Goal: Task Accomplishment & Management: Manage account settings

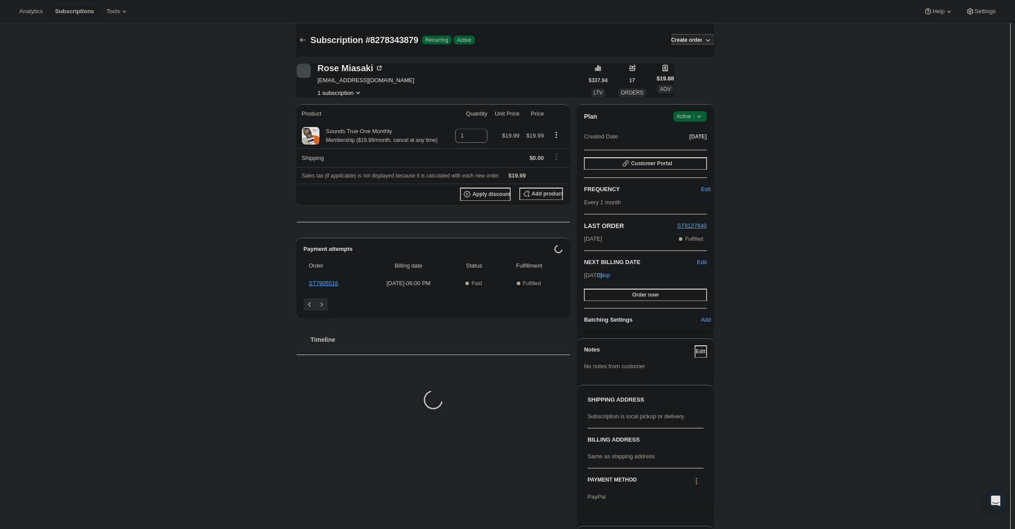
click at [689, 123] on div "Plan Success Active | Created Date Feb 6, 2024" at bounding box center [645, 127] width 123 height 32
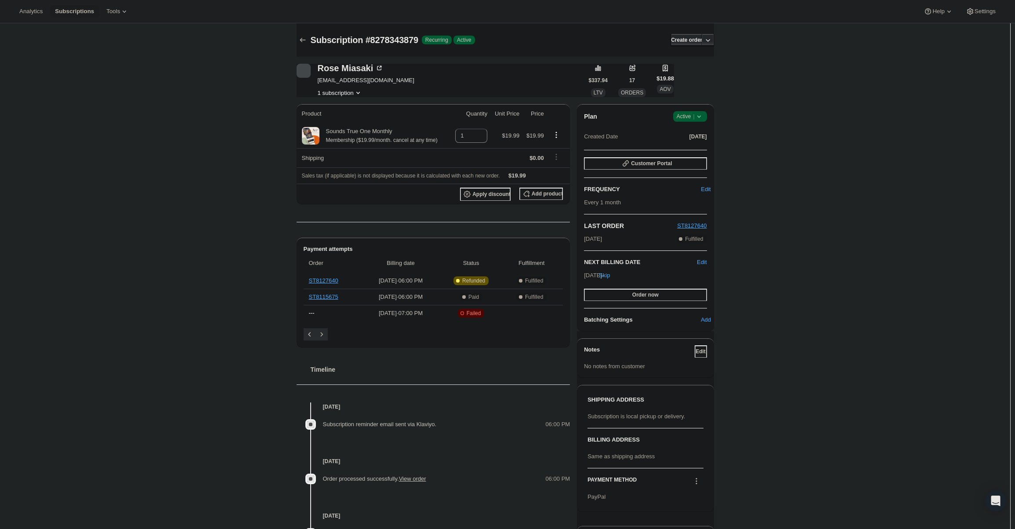
click at [691, 116] on span "Active |" at bounding box center [690, 116] width 27 height 9
click at [679, 150] on span "Cancel subscription" at bounding box center [693, 148] width 50 height 7
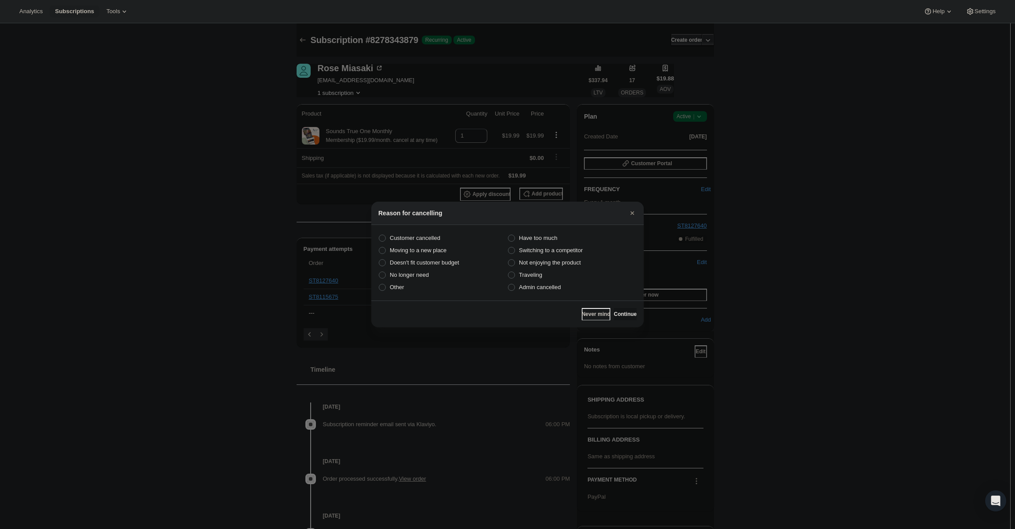
click at [544, 295] on section "Customer cancelled Have too much Moving to a new place Switching to a competito…" at bounding box center [507, 263] width 272 height 76
click at [547, 290] on span "Admin cancelled" at bounding box center [540, 287] width 42 height 7
click at [508, 284] on input "Admin cancelled" at bounding box center [508, 284] width 0 height 0
radio input "true"
drag, startPoint x: 614, startPoint y: 315, endPoint x: 619, endPoint y: 311, distance: 6.2
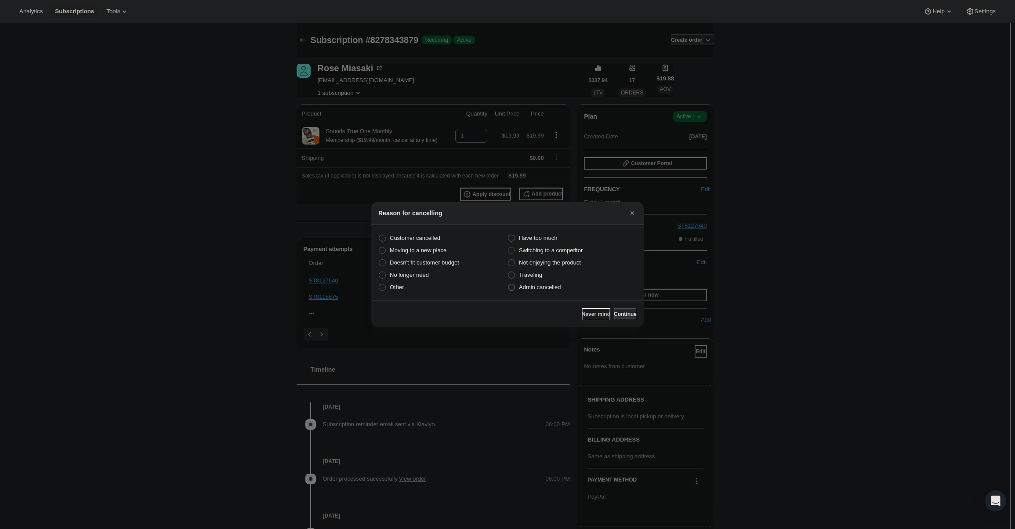
click at [616, 315] on span "Continue" at bounding box center [625, 314] width 23 height 7
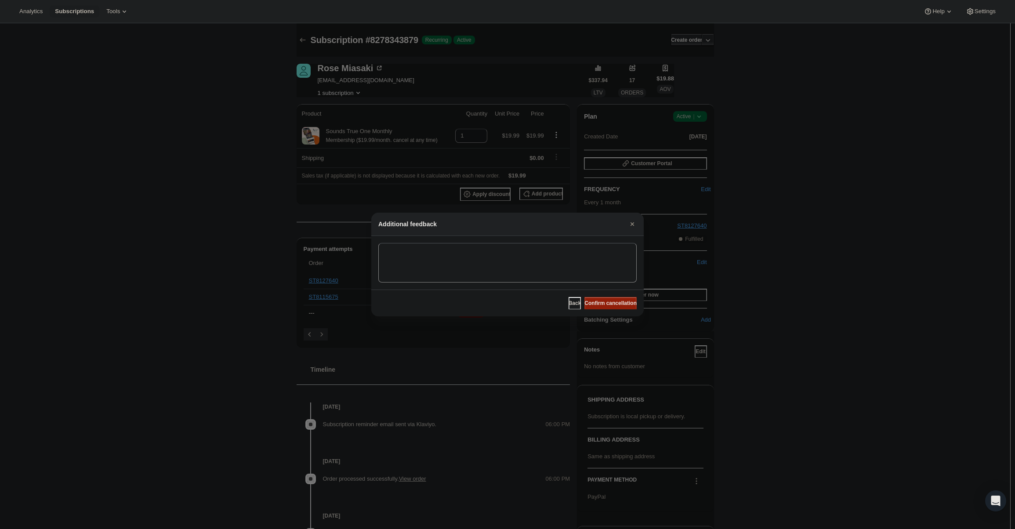
click at [618, 304] on span "Confirm cancellation" at bounding box center [610, 303] width 52 height 7
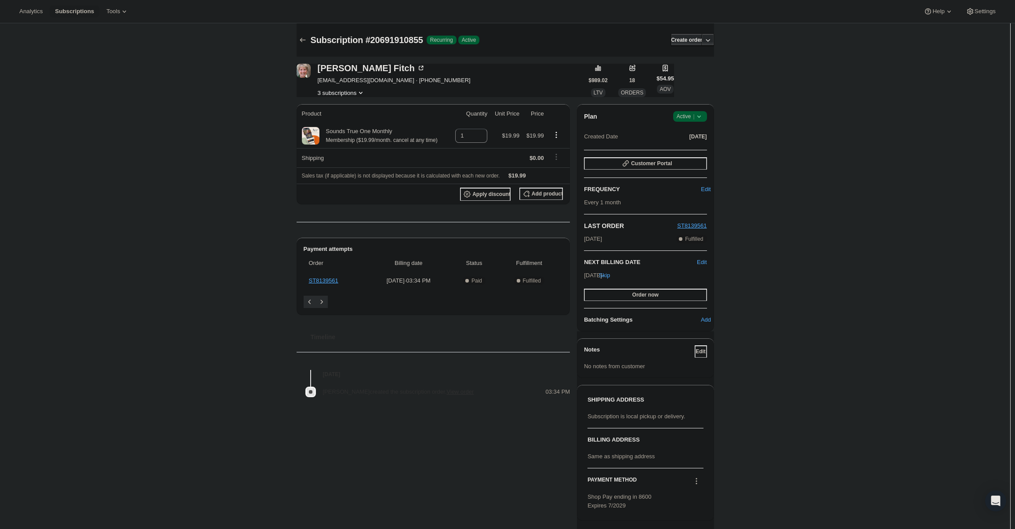
drag, startPoint x: 696, startPoint y: 105, endPoint x: 695, endPoint y: 117, distance: 11.9
click at [696, 107] on div "Plan Success Active | Created Date Oct 9, 2025 Customer Portal FREQUENCY Edit E…" at bounding box center [645, 217] width 137 height 227
click at [689, 127] on div "Plan Success Active | Created Date Oct 9, 2025" at bounding box center [645, 127] width 123 height 32
click at [692, 119] on span "Active |" at bounding box center [690, 116] width 27 height 9
click at [689, 144] on button "Cancel subscription" at bounding box center [692, 148] width 55 height 14
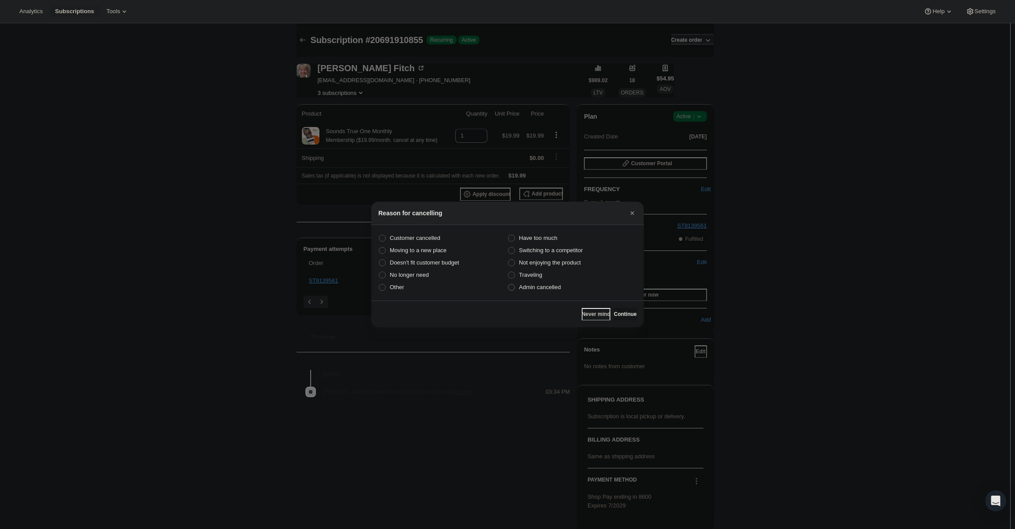
click at [532, 289] on span "Admin cancelled" at bounding box center [540, 287] width 42 height 7
click at [508, 284] on input "Admin cancelled" at bounding box center [508, 284] width 0 height 0
radio input "true"
drag, startPoint x: 620, startPoint y: 314, endPoint x: 620, endPoint y: 305, distance: 8.8
click at [621, 314] on span "Continue" at bounding box center [625, 314] width 23 height 7
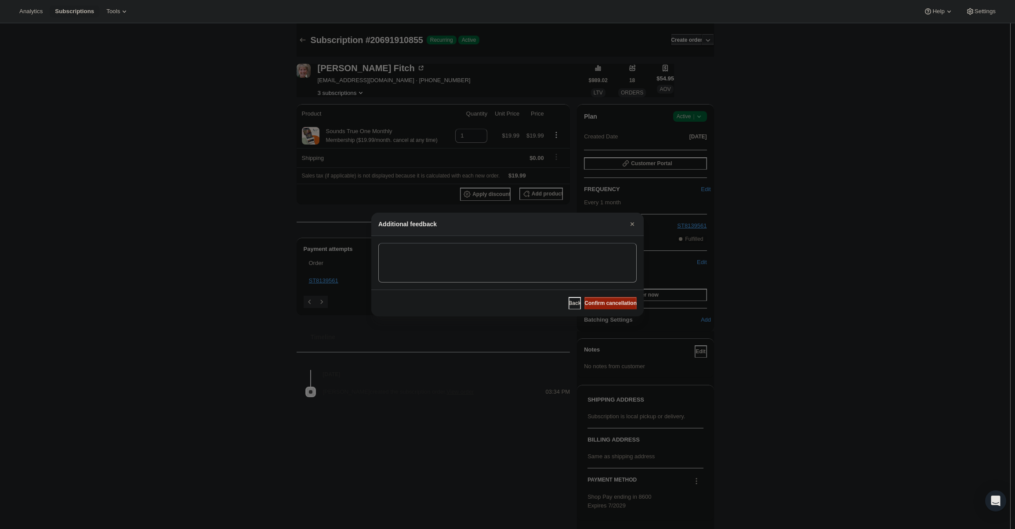
click at [620, 305] on span "Confirm cancellation" at bounding box center [610, 303] width 52 height 7
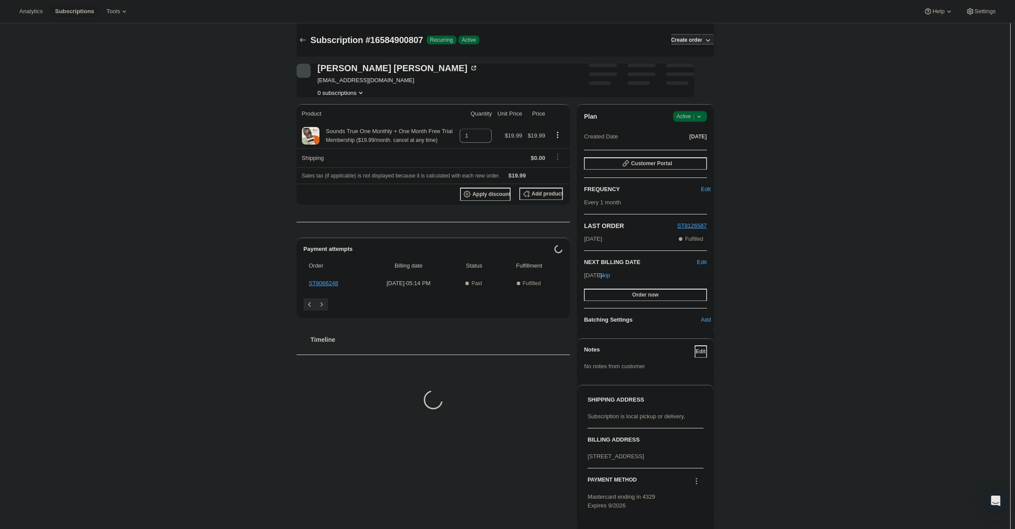
drag, startPoint x: 681, startPoint y: 116, endPoint x: 682, endPoint y: 110, distance: 5.8
click at [680, 116] on span "Active |" at bounding box center [690, 116] width 27 height 9
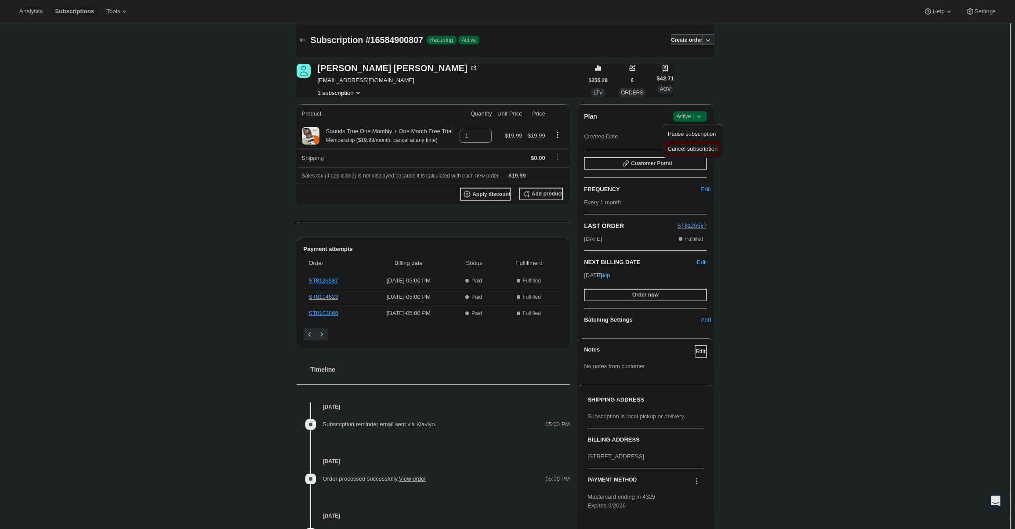
click at [690, 145] on span "Cancel subscription" at bounding box center [693, 148] width 50 height 7
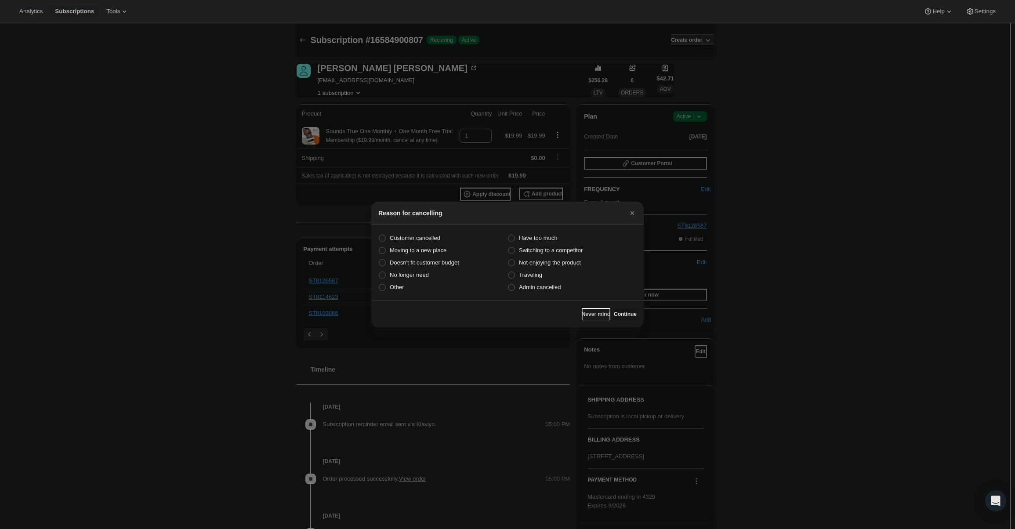
click at [542, 287] on span "Admin cancelled" at bounding box center [540, 287] width 42 height 7
click at [508, 284] on input "Admin cancelled" at bounding box center [508, 284] width 0 height 0
radio input "true"
click at [620, 318] on button "Continue" at bounding box center [625, 314] width 23 height 12
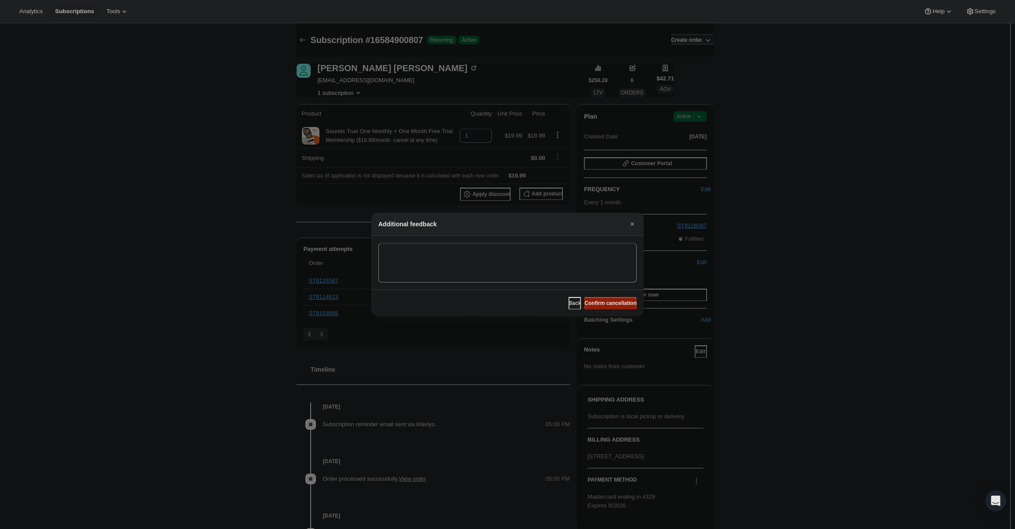
click at [611, 306] on button "Confirm cancellation" at bounding box center [610, 303] width 52 height 12
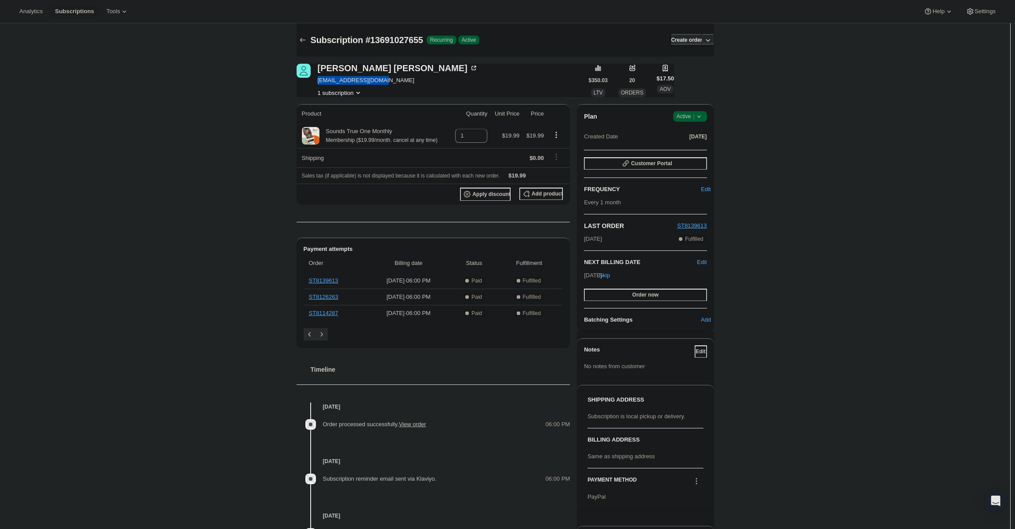
drag, startPoint x: 326, startPoint y: 82, endPoint x: 384, endPoint y: 86, distance: 57.7
click at [384, 86] on div "Richard McNeil richardjmcneil@me.com 1 subscription" at bounding box center [443, 80] width 292 height 33
copy span "richardjmcneil@me.com"
click at [693, 111] on div "Plan Success Active | Created Date Nov 9, 2024 Customer Portal FREQUENCY Edit E…" at bounding box center [645, 217] width 137 height 227
click at [693, 116] on span "Active |" at bounding box center [690, 116] width 27 height 9
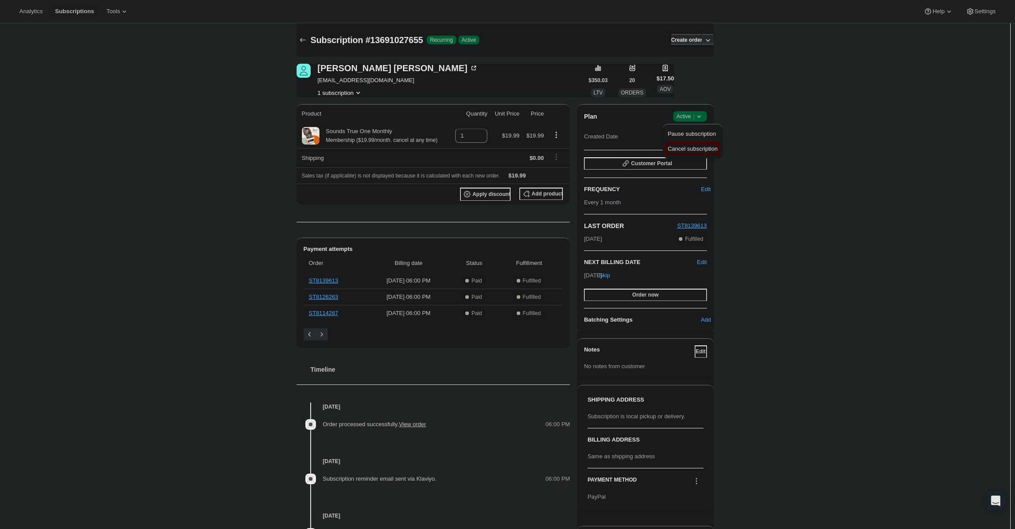
click at [696, 151] on span "Cancel subscription" at bounding box center [693, 148] width 50 height 7
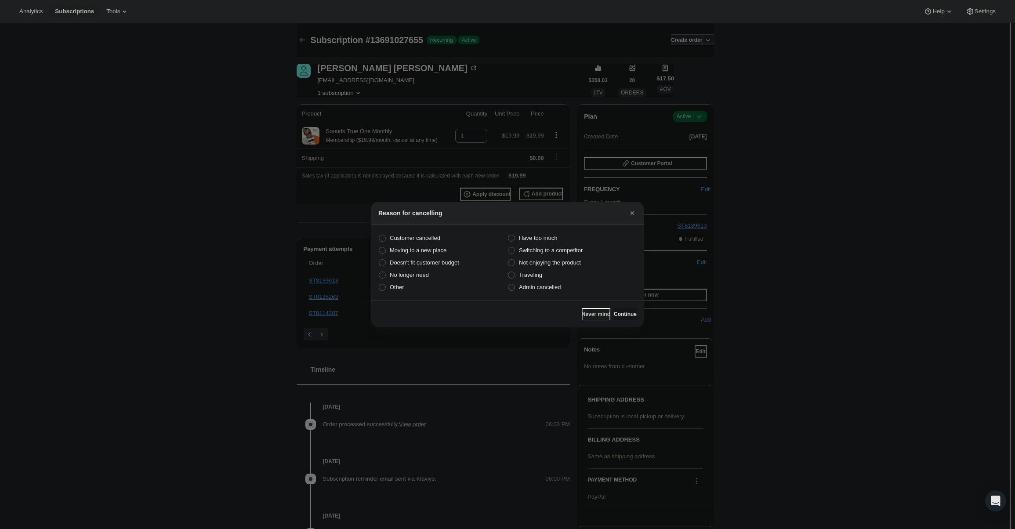
click at [551, 286] on span "Admin cancelled" at bounding box center [540, 287] width 42 height 7
click at [508, 284] on input "Admin cancelled" at bounding box center [508, 284] width 0 height 0
radio input "true"
drag, startPoint x: 630, startPoint y: 318, endPoint x: 624, endPoint y: 312, distance: 8.1
click at [630, 318] on button "Continue" at bounding box center [625, 314] width 23 height 12
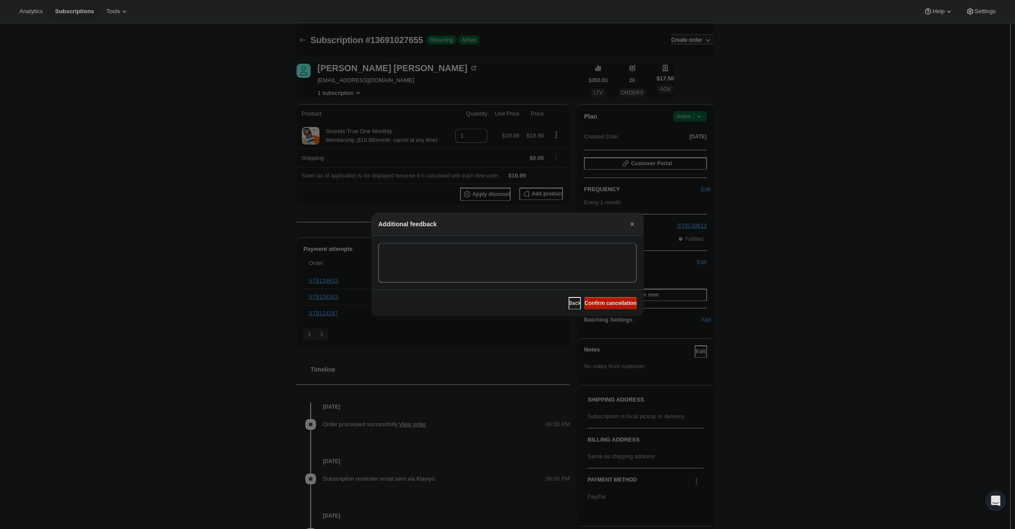
click at [623, 311] on div "Back Confirm cancellation" at bounding box center [507, 303] width 272 height 27
click at [619, 305] on span "Confirm cancellation" at bounding box center [610, 303] width 52 height 7
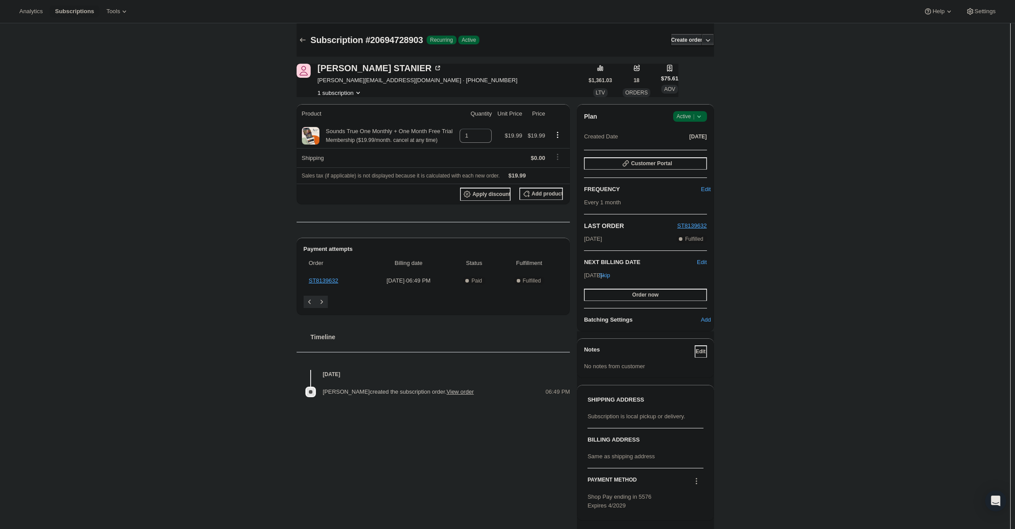
click at [692, 112] on span "Active |" at bounding box center [690, 116] width 27 height 9
click at [692, 145] on span "Cancel subscription" at bounding box center [693, 149] width 50 height 9
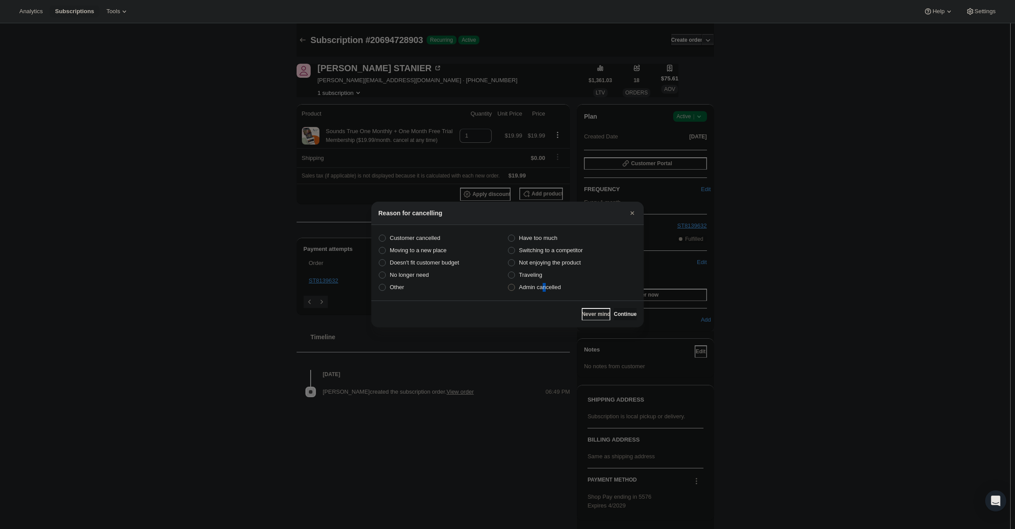
drag, startPoint x: 544, startPoint y: 295, endPoint x: 548, endPoint y: 286, distance: 10.8
click at [546, 290] on section "Customer cancelled Have too much Moving to a new place Switching to a competito…" at bounding box center [507, 263] width 272 height 76
drag, startPoint x: 548, startPoint y: 286, endPoint x: 562, endPoint y: 294, distance: 16.1
click at [549, 286] on span "Admin cancelled" at bounding box center [540, 287] width 42 height 7
click at [508, 284] on input "Admin cancelled" at bounding box center [508, 284] width 0 height 0
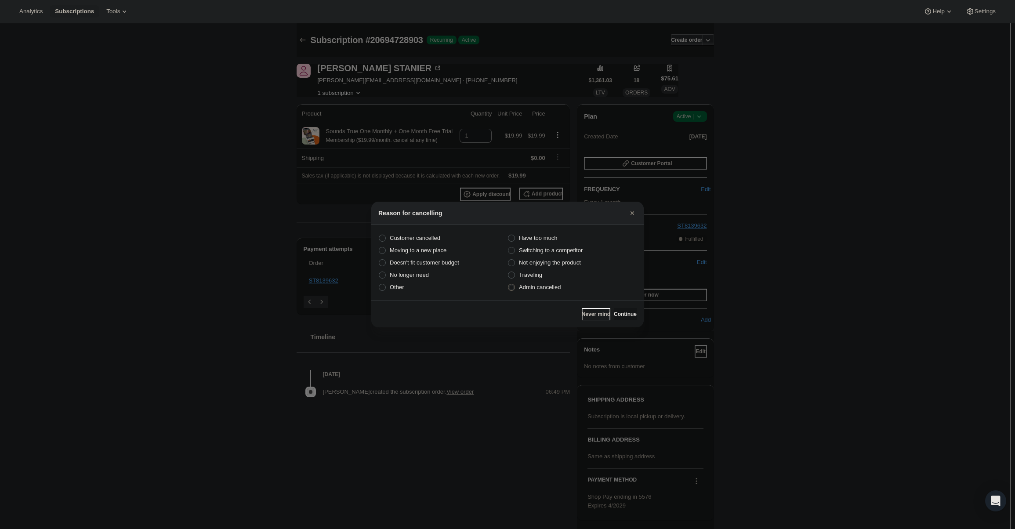
radio input "true"
drag, startPoint x: 616, startPoint y: 311, endPoint x: 619, endPoint y: 303, distance: 8.3
click at [618, 312] on button "Continue" at bounding box center [625, 314] width 23 height 12
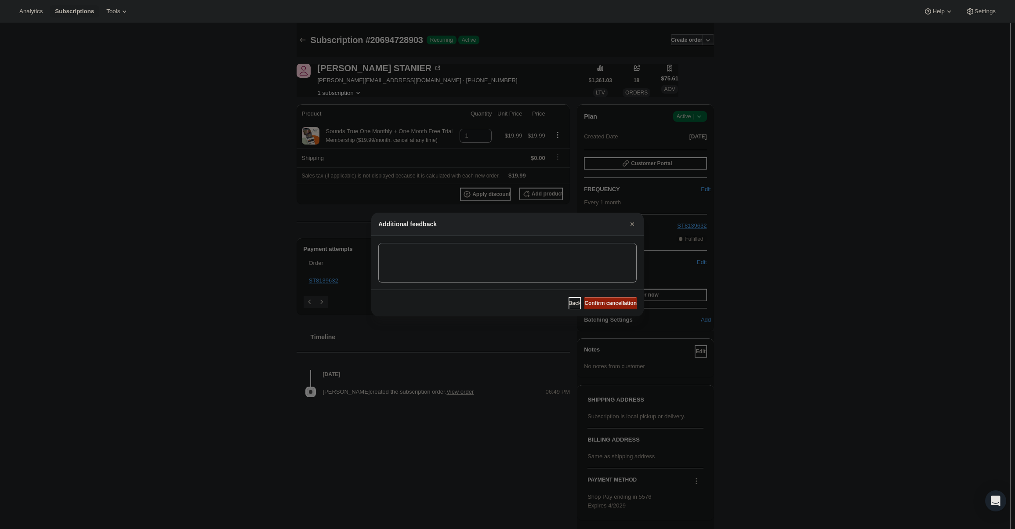
click at [619, 302] on span "Confirm cancellation" at bounding box center [610, 303] width 52 height 7
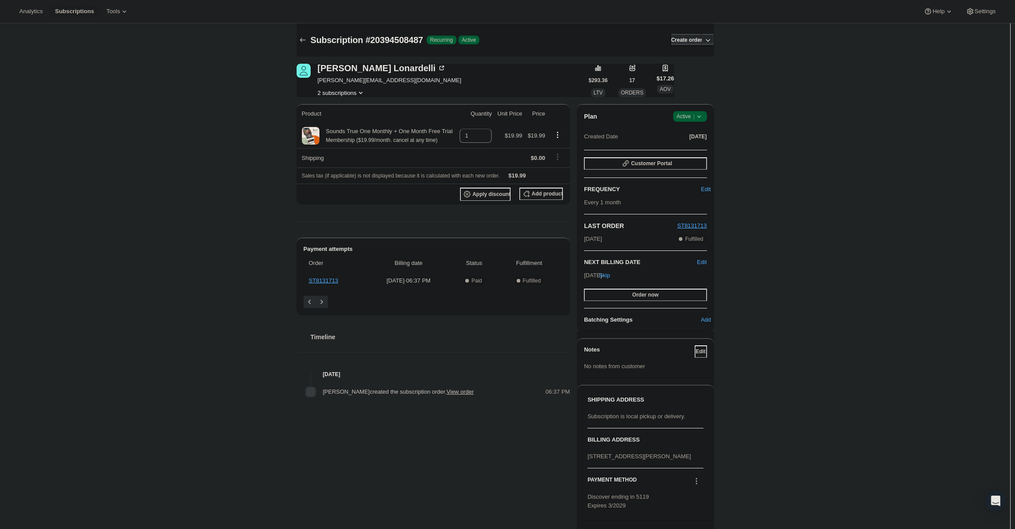
click at [688, 113] on span "Active |" at bounding box center [690, 116] width 27 height 9
drag, startPoint x: 690, startPoint y: 139, endPoint x: 690, endPoint y: 151, distance: 12.3
click at [690, 151] on ul "Pause subscription Cancel subscription" at bounding box center [692, 141] width 55 height 29
click at [690, 151] on span "Cancel subscription" at bounding box center [693, 148] width 50 height 7
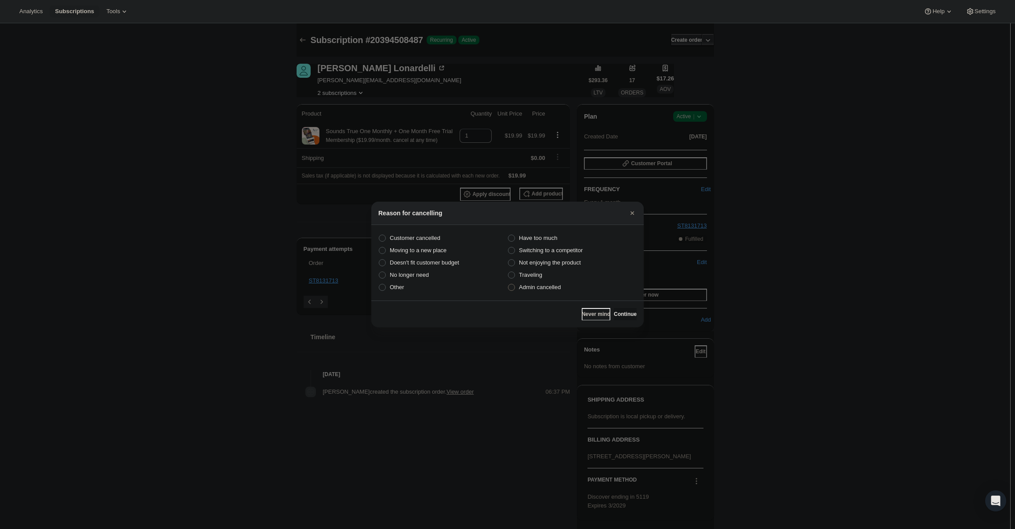
click at [537, 286] on span "Admin cancelled" at bounding box center [540, 287] width 42 height 7
click at [508, 284] on input "Admin cancelled" at bounding box center [508, 284] width 0 height 0
radio input "true"
click at [623, 309] on button "Continue" at bounding box center [625, 314] width 23 height 12
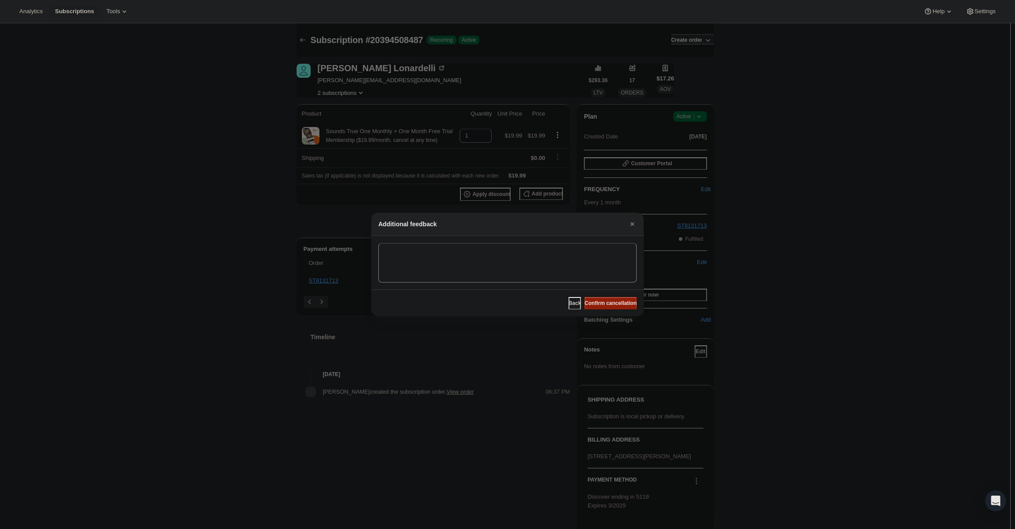
click at [618, 301] on span "Confirm cancellation" at bounding box center [610, 303] width 52 height 7
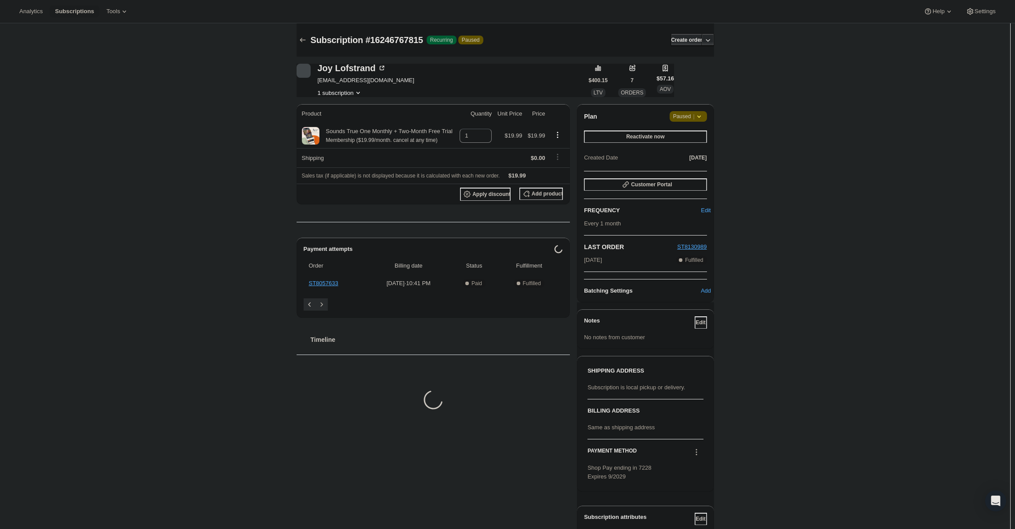
click at [689, 115] on span "Paused |" at bounding box center [688, 116] width 30 height 9
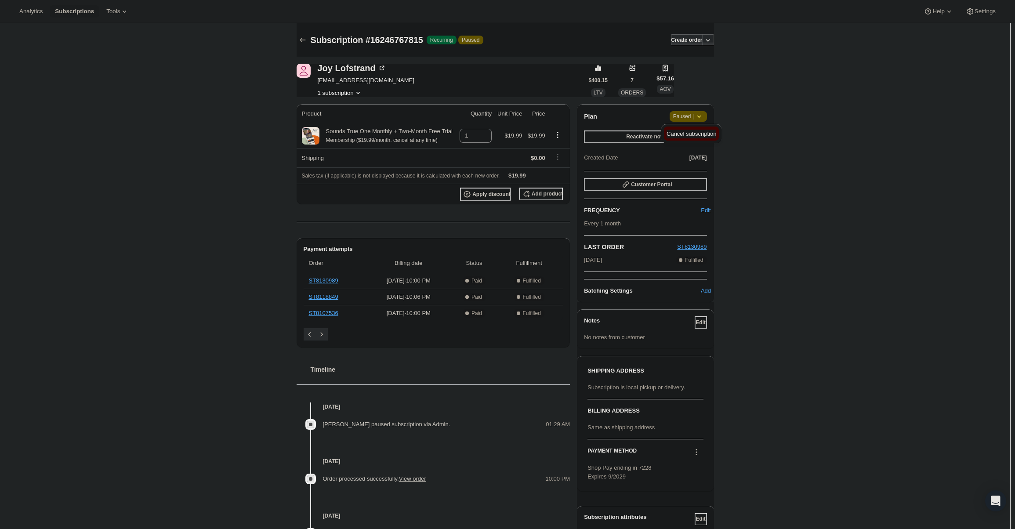
click at [691, 136] on span "Cancel subscription" at bounding box center [692, 134] width 50 height 7
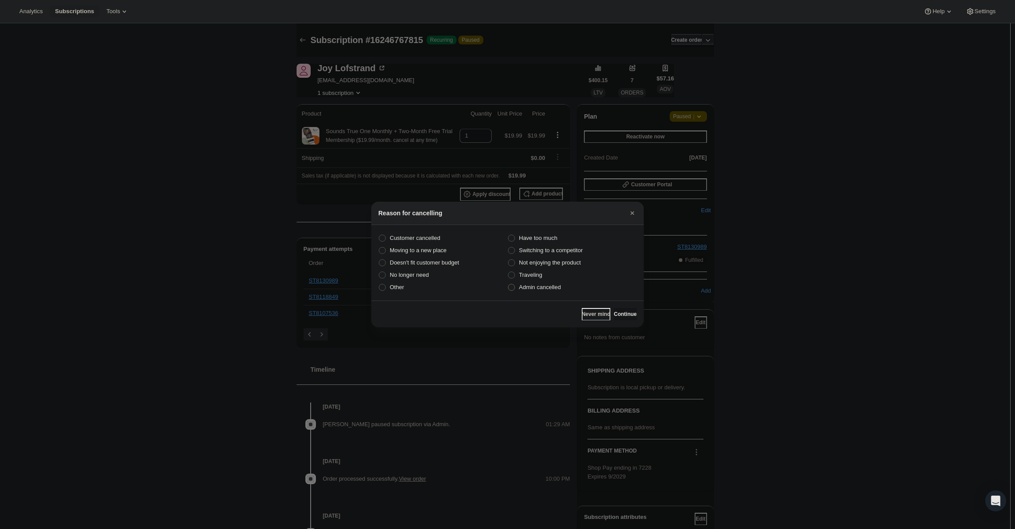
click at [548, 283] on span "Admin cancelled" at bounding box center [540, 287] width 42 height 9
click at [508, 284] on input "Admin cancelled" at bounding box center [508, 284] width 0 height 0
radio input "true"
drag, startPoint x: 629, startPoint y: 312, endPoint x: 623, endPoint y: 309, distance: 6.7
click at [625, 311] on span "Continue" at bounding box center [625, 314] width 23 height 7
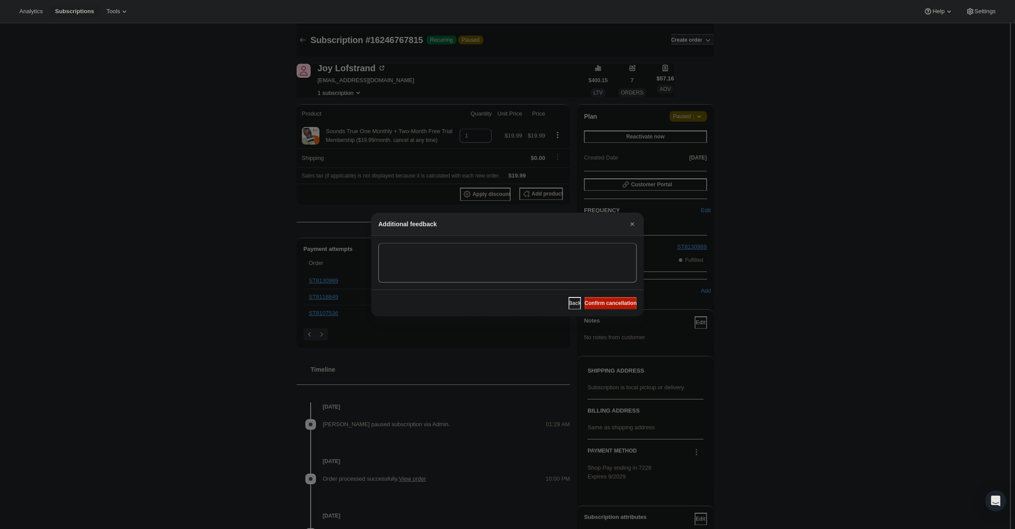
drag, startPoint x: 608, startPoint y: 300, endPoint x: 569, endPoint y: 274, distance: 46.2
click at [608, 300] on span "Confirm cancellation" at bounding box center [610, 303] width 52 height 7
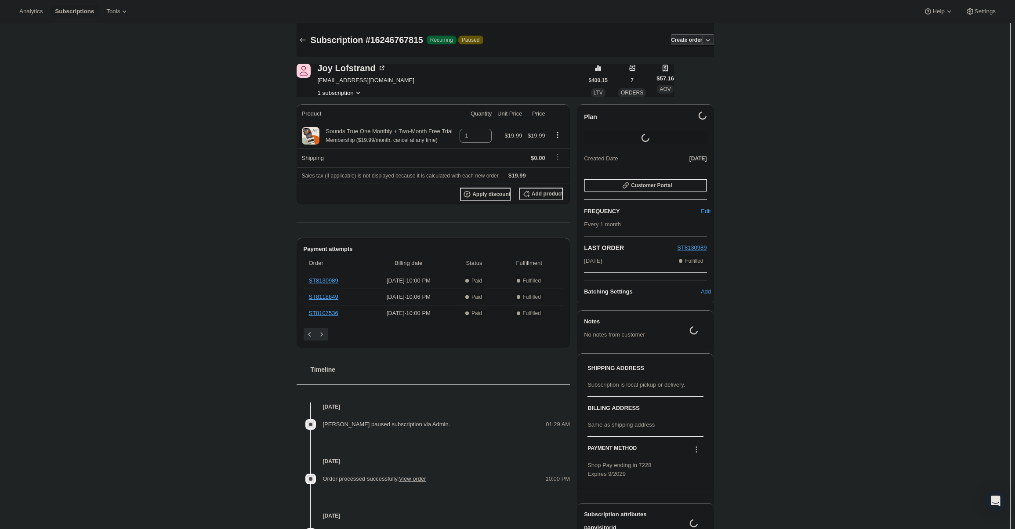
click at [343, 81] on span "[EMAIL_ADDRESS][DOMAIN_NAME]" at bounding box center [366, 80] width 97 height 9
click at [344, 81] on span "[EMAIL_ADDRESS][DOMAIN_NAME]" at bounding box center [366, 80] width 97 height 9
copy span "[EMAIL_ADDRESS][DOMAIN_NAME]"
